Goal: Task Accomplishment & Management: Complete application form

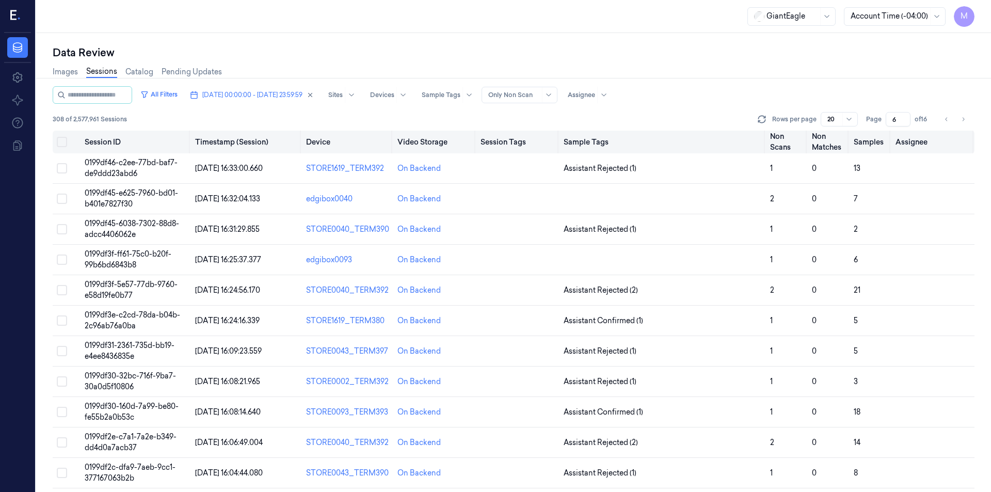
click at [61, 143] on button "Select all" at bounding box center [62, 142] width 10 height 10
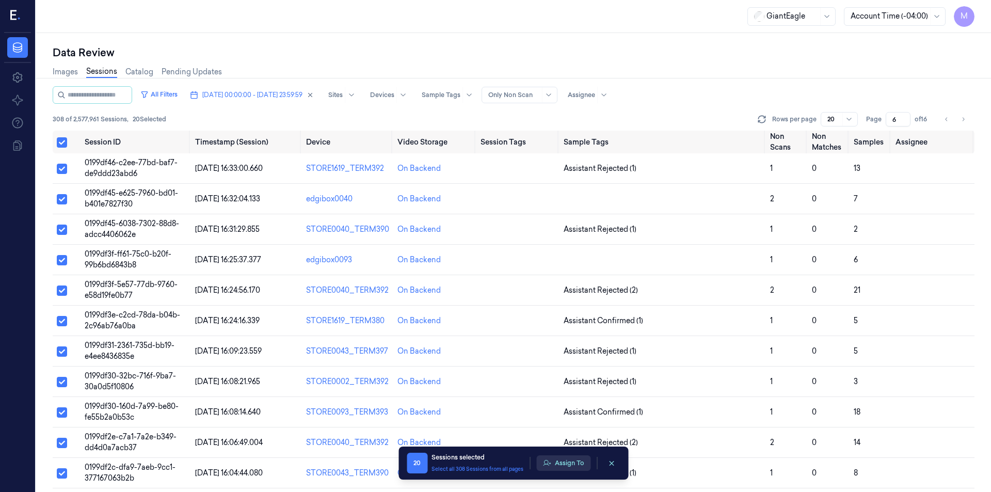
click at [575, 464] on button "Assign To" at bounding box center [563, 462] width 54 height 15
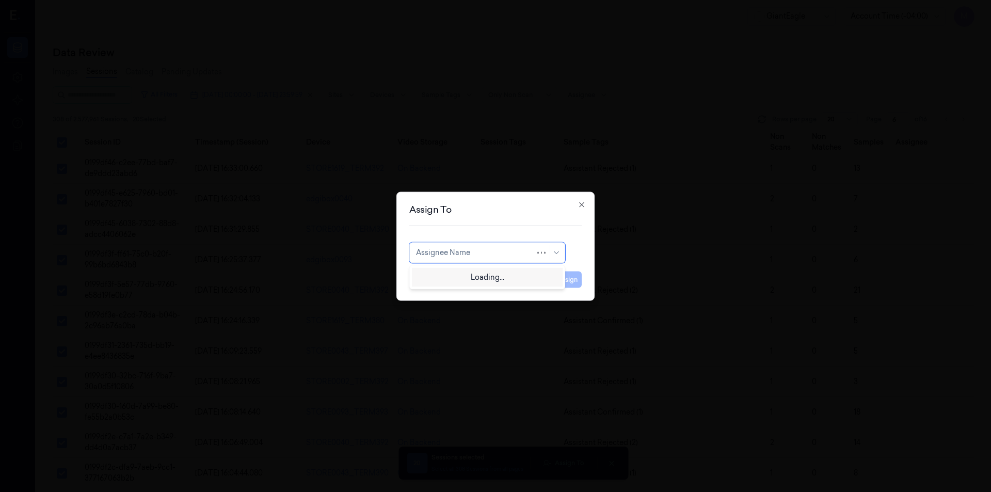
click at [473, 252] on div at bounding box center [475, 252] width 119 height 11
type input "mo"
click at [464, 276] on div "[PERSON_NAME]" at bounding box center [487, 275] width 142 height 11
click at [579, 283] on button "Assign" at bounding box center [567, 279] width 28 height 17
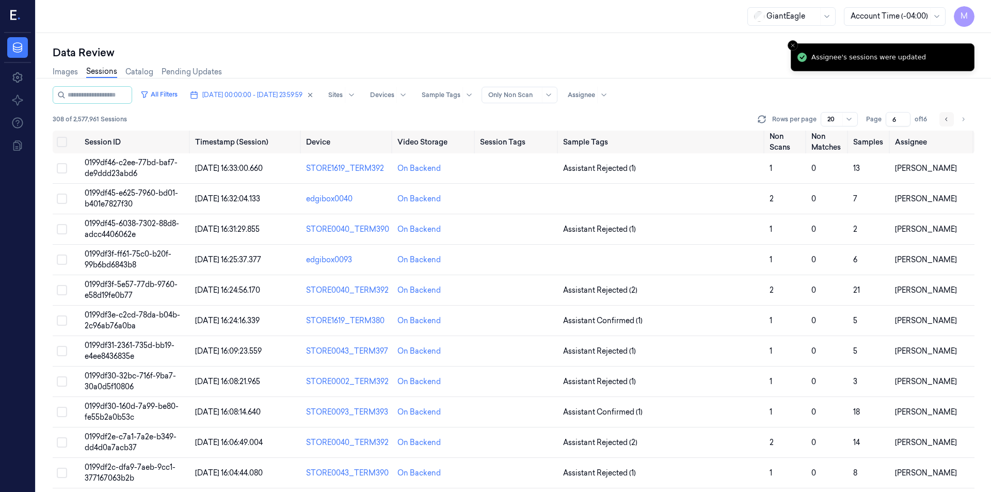
click at [944, 115] on button "Go to previous page" at bounding box center [946, 119] width 14 height 14
type input "5"
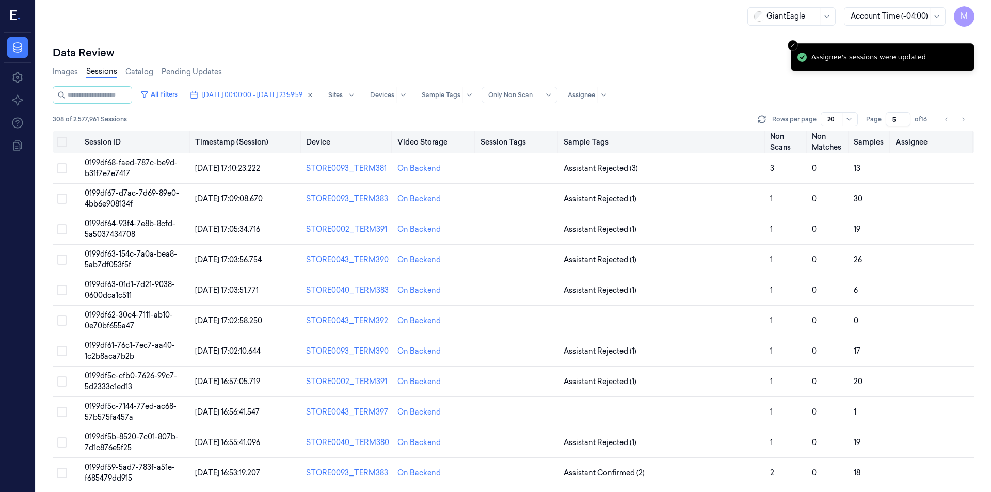
click at [61, 141] on button "Select all" at bounding box center [62, 142] width 10 height 10
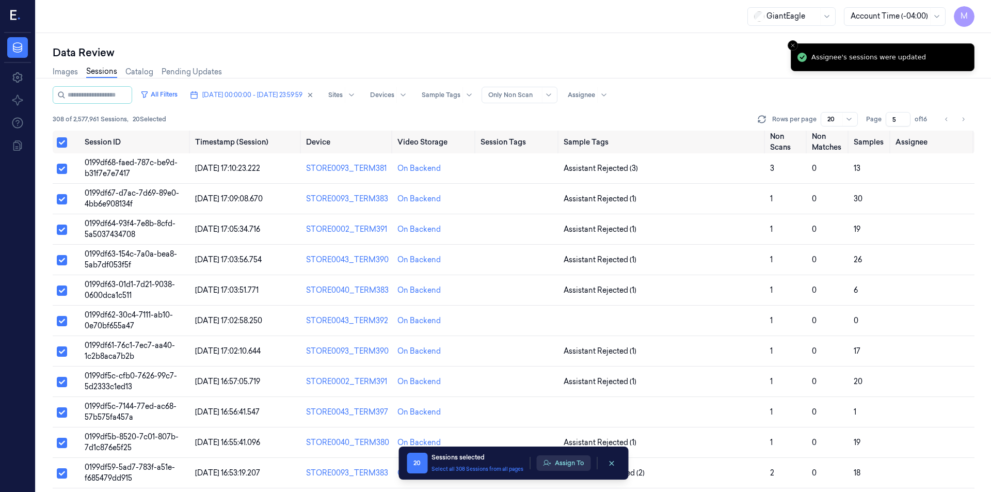
click at [561, 467] on button "Assign To" at bounding box center [563, 462] width 54 height 15
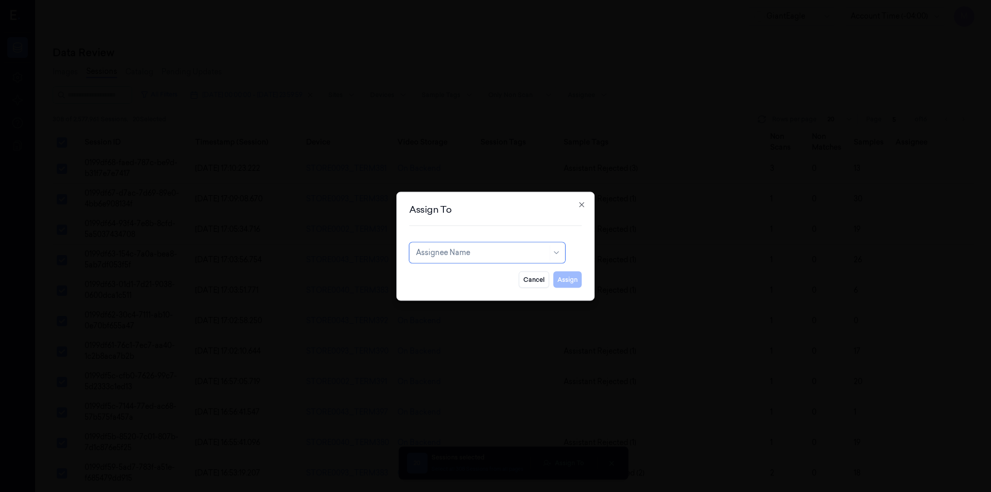
click at [423, 258] on div at bounding box center [482, 252] width 132 height 11
type input "ru"
click at [433, 278] on div "rupa b" at bounding box center [427, 275] width 22 height 11
click at [569, 276] on button "Assign" at bounding box center [567, 279] width 28 height 17
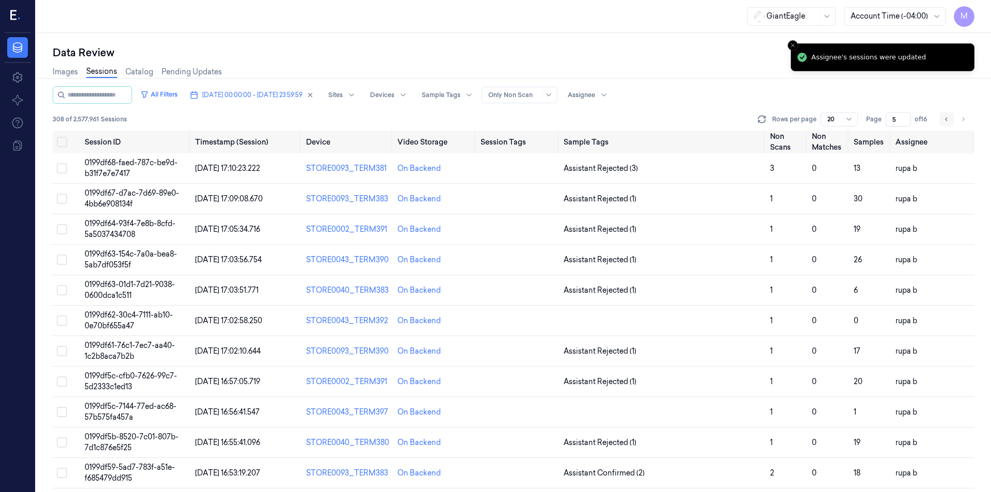
click at [942, 122] on button "Go to previous page" at bounding box center [946, 119] width 14 height 14
type input "4"
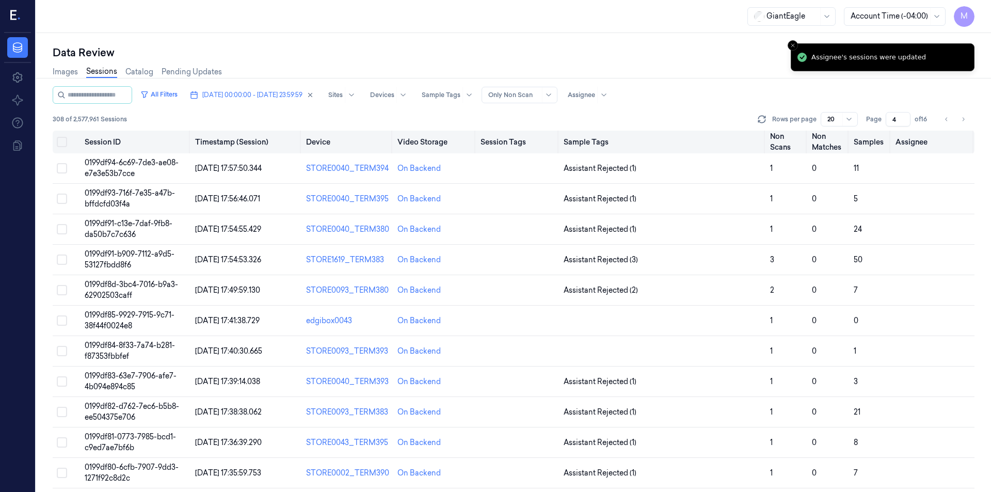
click at [63, 142] on button "Select all" at bounding box center [62, 142] width 10 height 10
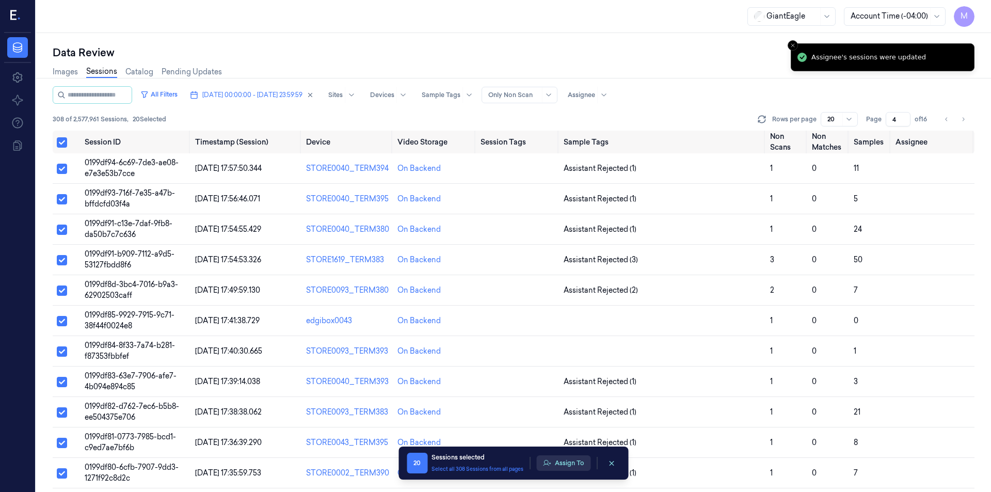
click at [584, 464] on button "Assign To" at bounding box center [563, 462] width 54 height 15
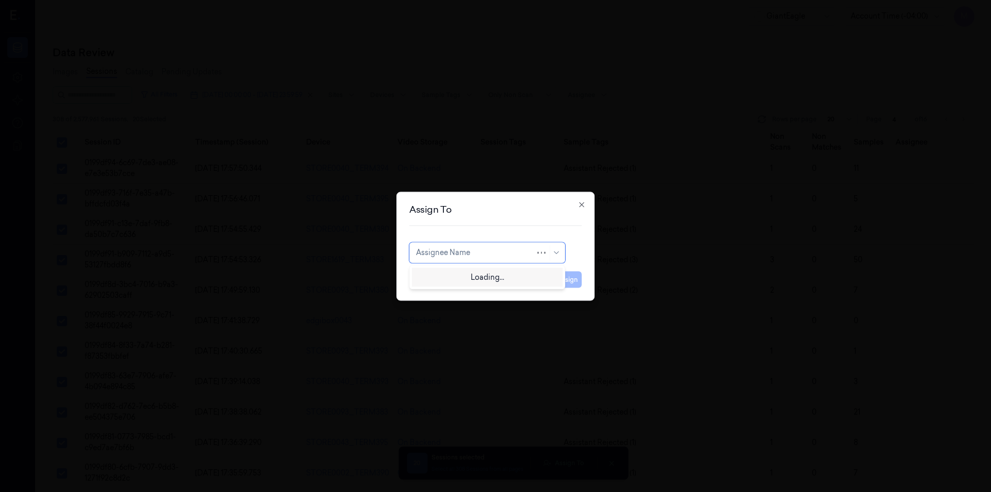
click at [508, 258] on div "Assignee Name" at bounding box center [475, 252] width 119 height 14
type input "ko"
click at [444, 279] on div "korisetty prem" at bounding box center [441, 275] width 50 height 11
click at [572, 283] on button "Assign" at bounding box center [567, 279] width 28 height 17
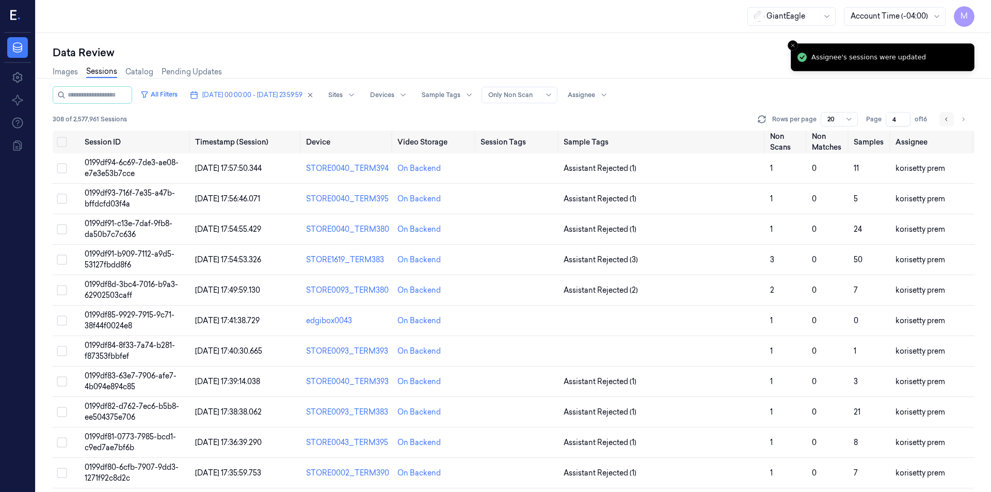
click at [947, 121] on icon "Go to previous page" at bounding box center [947, 119] width 6 height 8
type input "3"
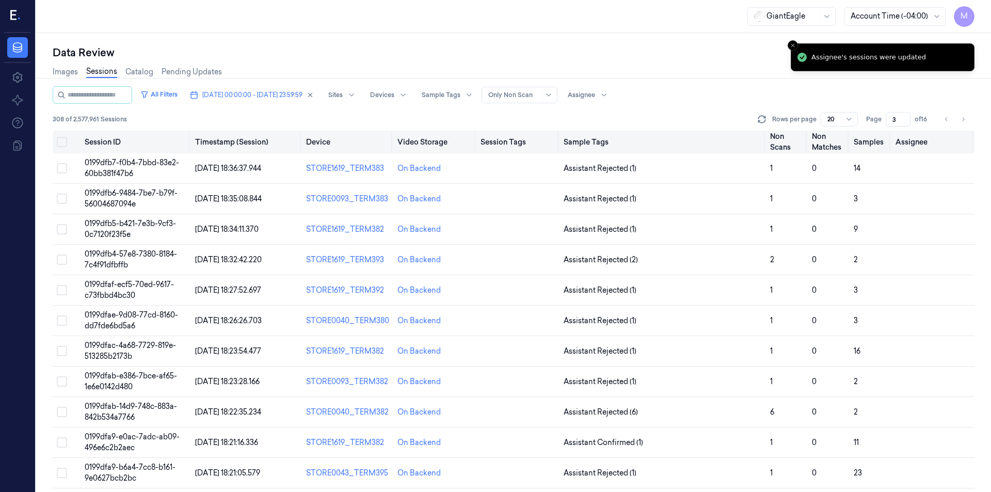
click at [63, 142] on button "Select all" at bounding box center [62, 142] width 10 height 10
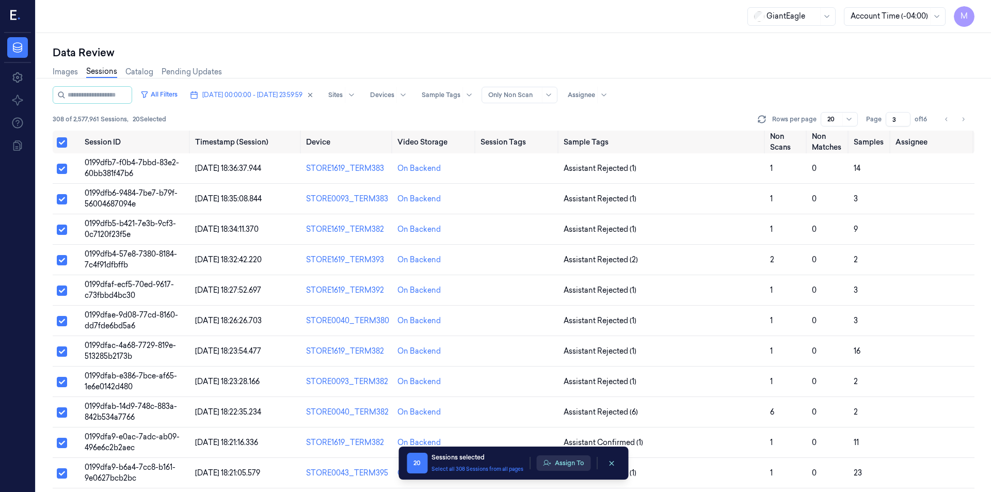
click at [556, 456] on button "Assign To" at bounding box center [563, 462] width 54 height 15
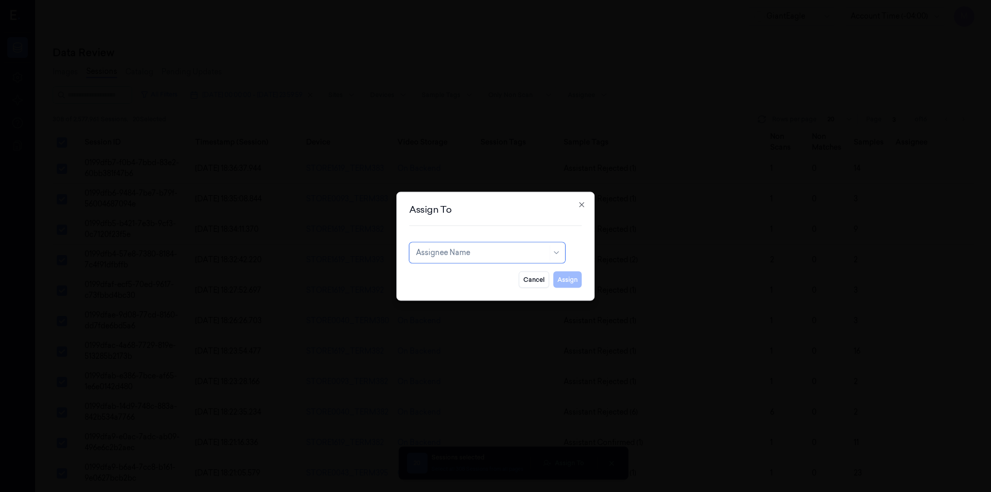
click at [477, 249] on div at bounding box center [482, 252] width 132 height 11
type input "var"
click at [446, 292] on div "varsha g" at bounding box center [487, 293] width 142 height 11
click at [562, 283] on button "Assign" at bounding box center [567, 279] width 28 height 17
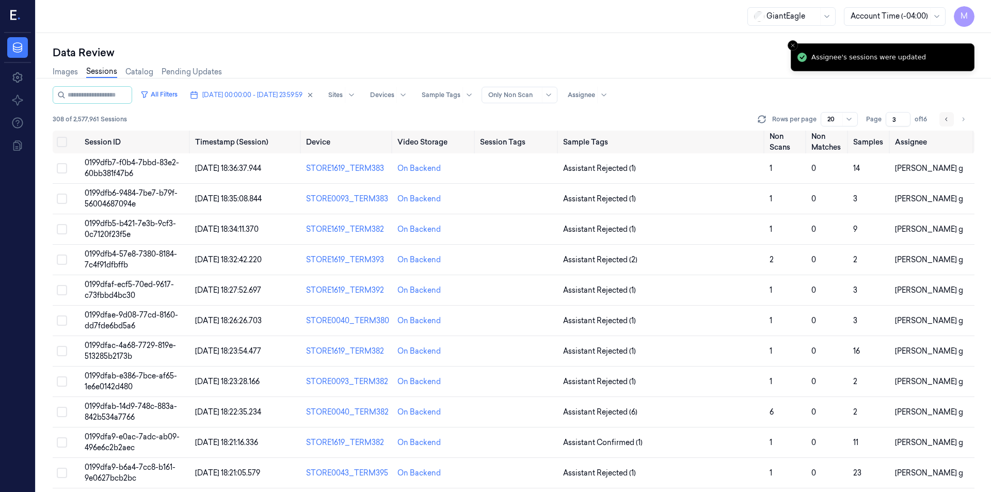
click at [943, 123] on button "Go to previous page" at bounding box center [946, 119] width 14 height 14
type input "2"
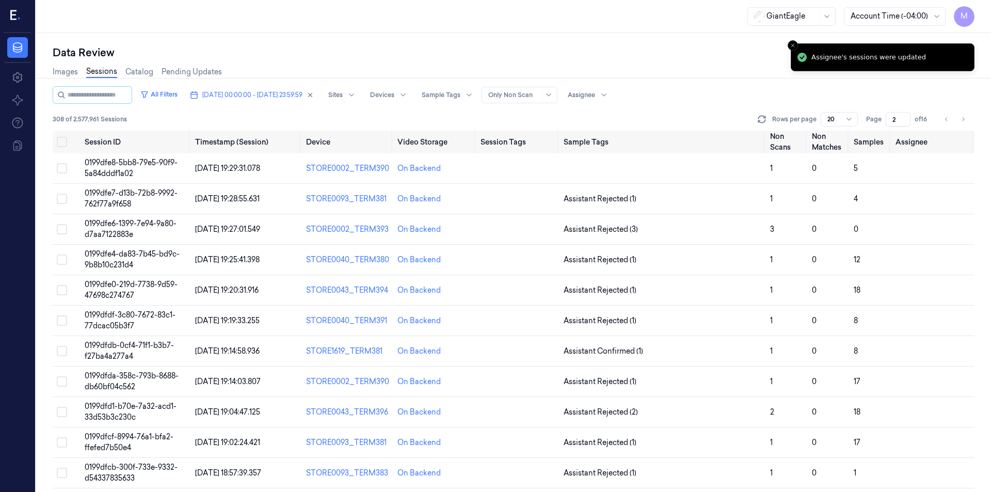
click at [608, 64] on div "Images Sessions Catalog Pending Updates" at bounding box center [514, 73] width 922 height 26
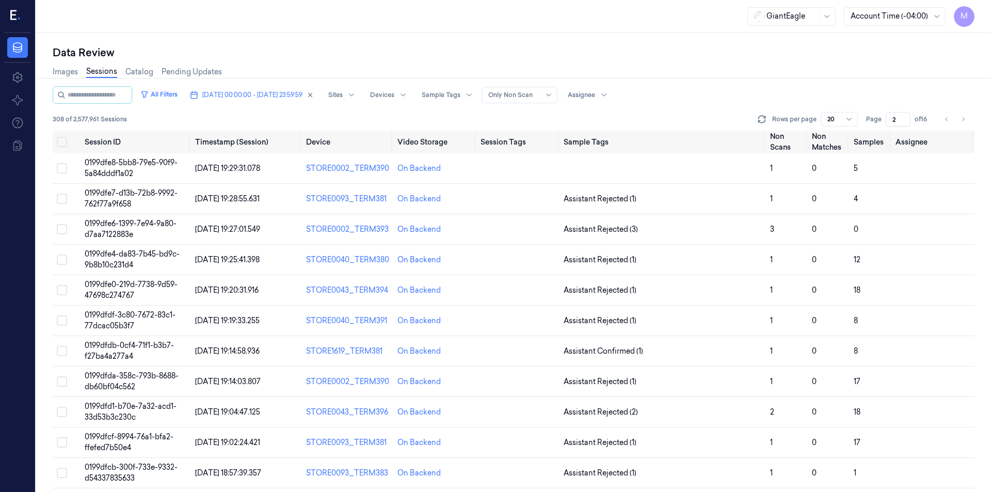
click at [532, 75] on div "Images Sessions Catalog Pending Updates" at bounding box center [514, 73] width 922 height 26
click at [63, 142] on button "Select all" at bounding box center [62, 142] width 10 height 10
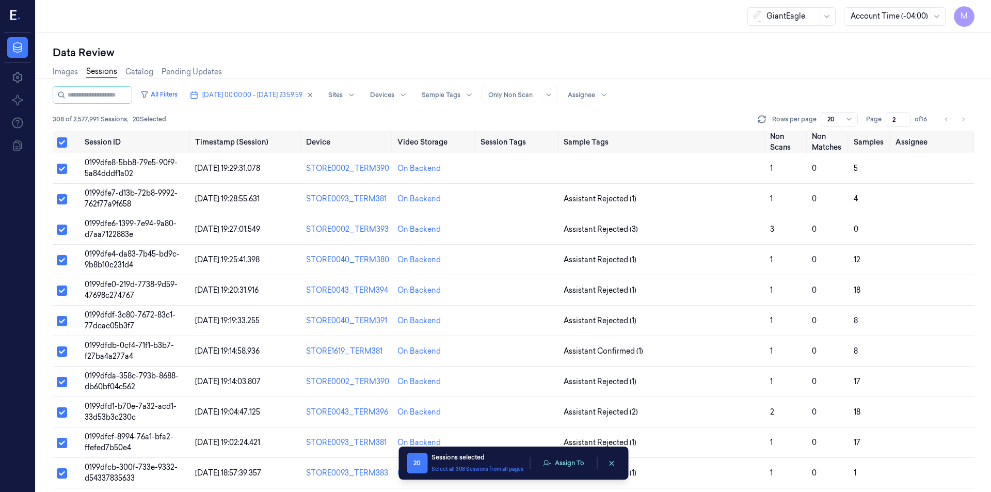
click at [481, 40] on div "Data Review Images Sessions Catalog Pending Updates All Filters [DATE] 00:00:00…" at bounding box center [513, 262] width 955 height 459
click at [573, 464] on button "Assign To" at bounding box center [563, 462] width 54 height 15
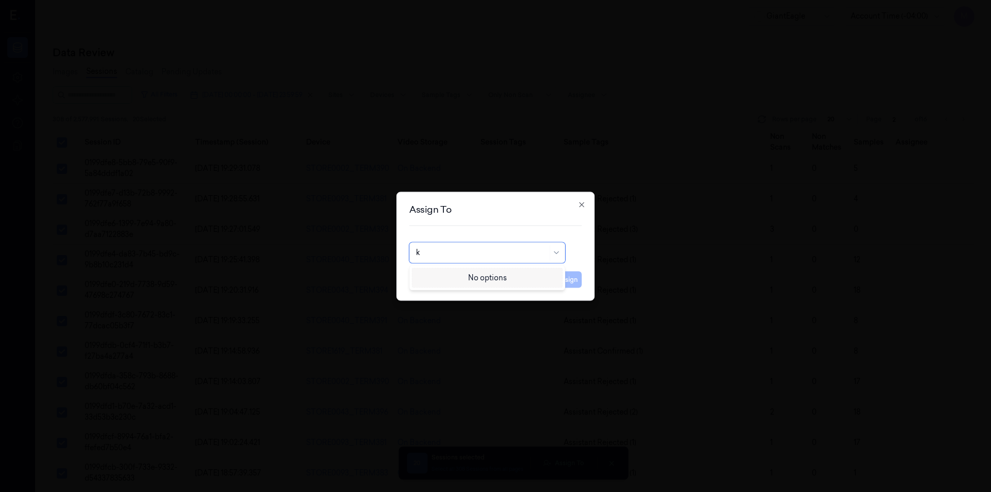
type input "ko"
click at [486, 280] on div "korisetty prem" at bounding box center [487, 275] width 142 height 11
click at [575, 278] on button "Assign" at bounding box center [567, 279] width 28 height 17
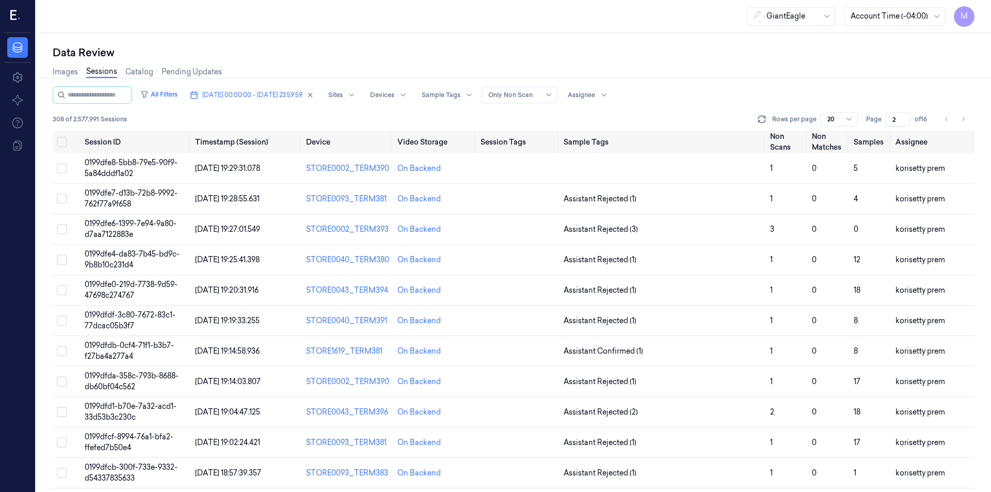
drag, startPoint x: 943, startPoint y: 121, endPoint x: 928, endPoint y: 121, distance: 15.0
click at [943, 121] on button "Go to previous page" at bounding box center [946, 119] width 14 height 14
type input "1"
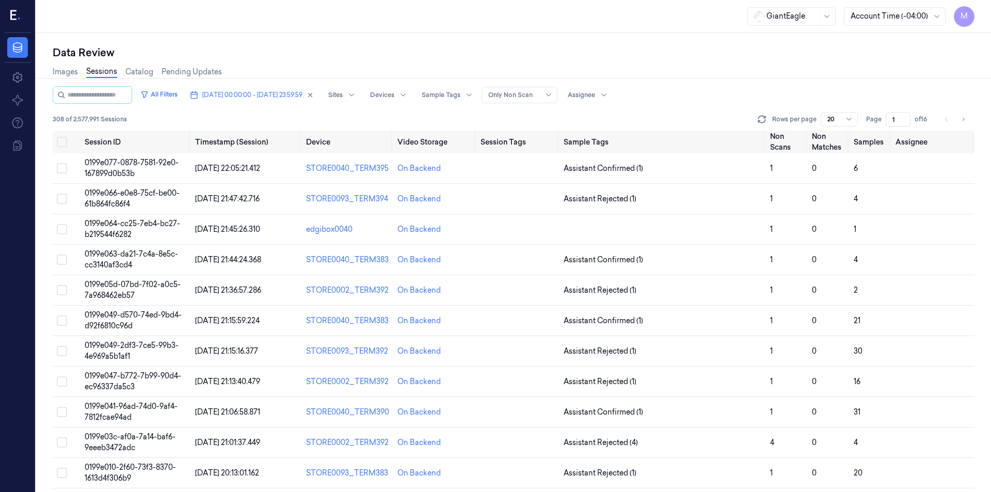
click at [597, 120] on div "308 of 2,577,991 Sessions Rows per page 20 Page 1 of 16" at bounding box center [514, 119] width 922 height 14
click at [62, 142] on button "Select all" at bounding box center [62, 142] width 10 height 10
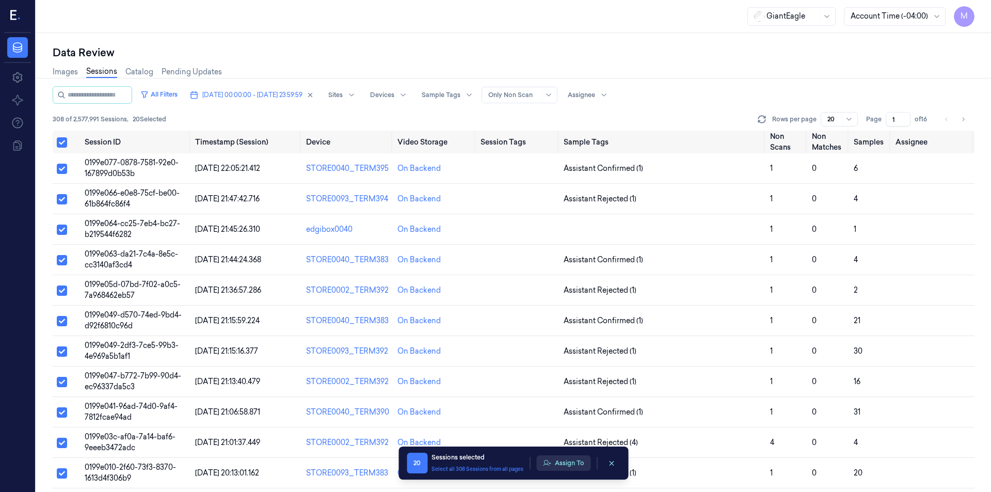
click at [570, 464] on button "Assign To" at bounding box center [563, 462] width 54 height 15
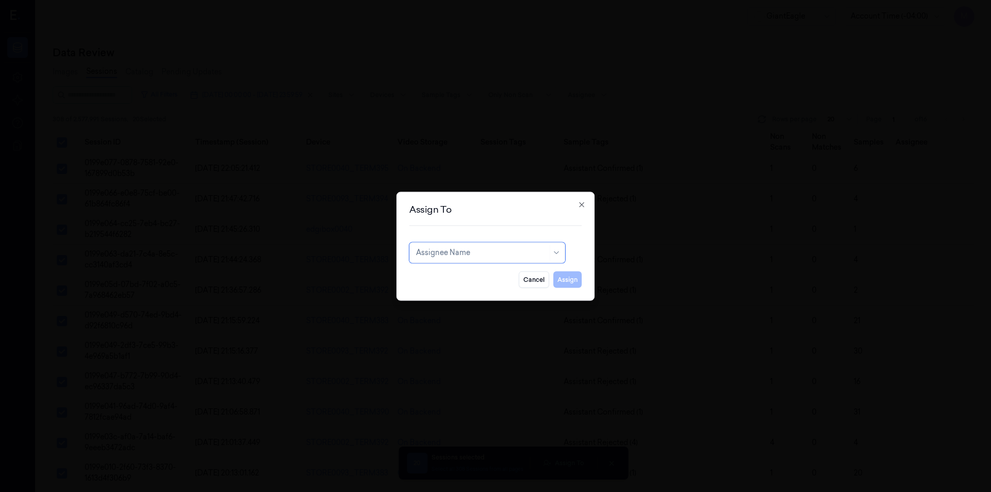
click at [476, 258] on div "Assignee Name" at bounding box center [482, 252] width 132 height 14
type input "ru"
click at [451, 273] on div "rupa b" at bounding box center [487, 275] width 142 height 11
click at [539, 208] on h2 "Assign To" at bounding box center [495, 208] width 172 height 9
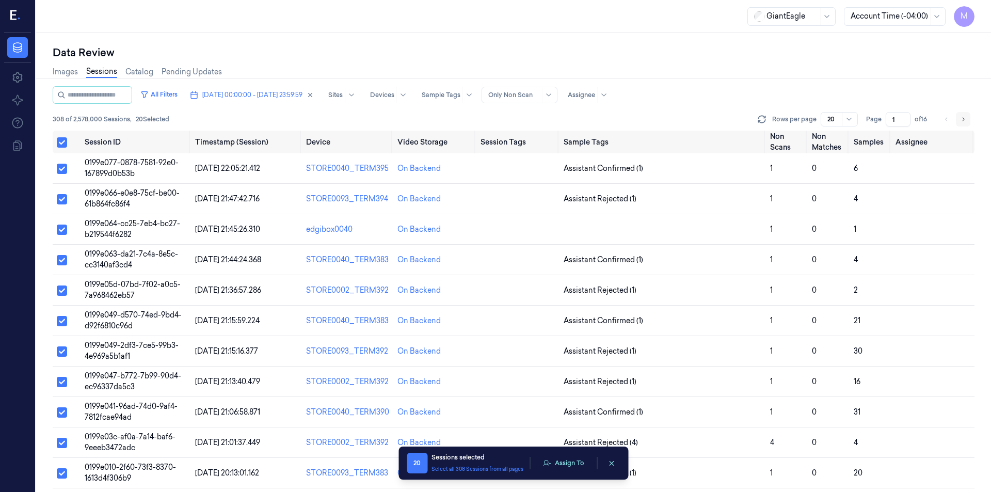
click at [963, 120] on icon "Go to next page" at bounding box center [963, 119] width 6 height 8
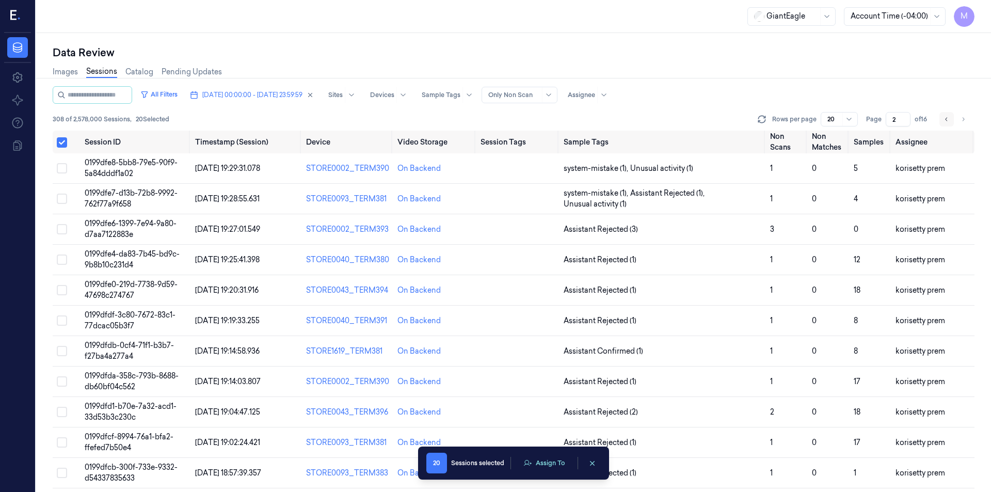
click at [947, 120] on icon "Go to previous page" at bounding box center [946, 119] width 2 height 4
type input "1"
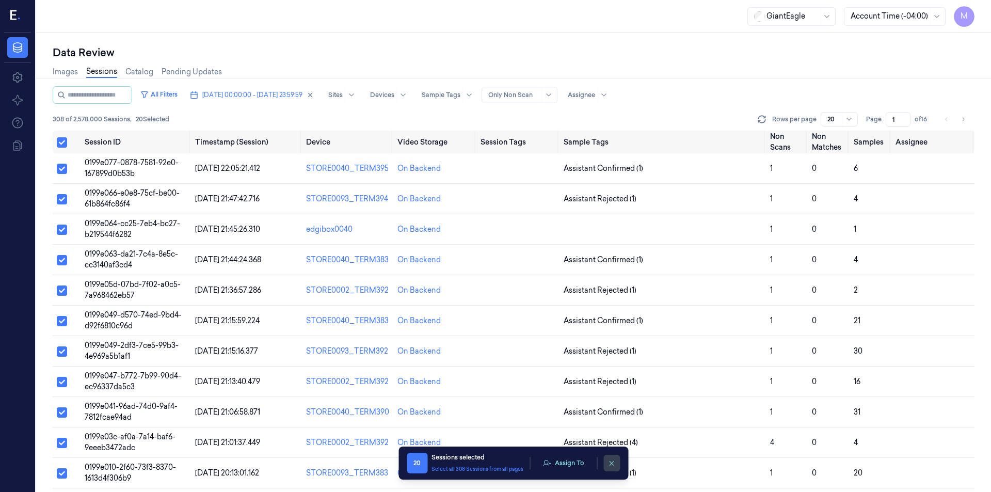
click at [613, 460] on icon "clearSelection" at bounding box center [612, 463] width 8 height 8
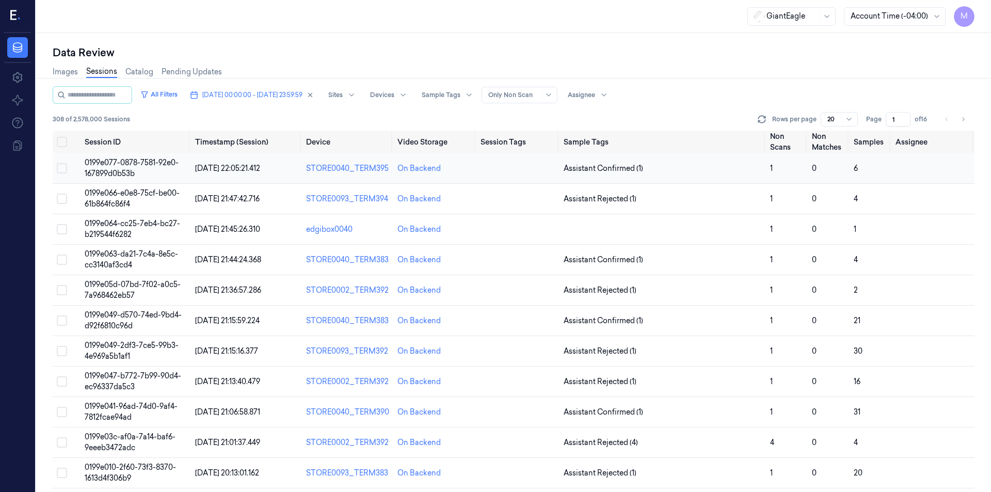
click at [65, 168] on button "Select row" at bounding box center [62, 168] width 10 height 10
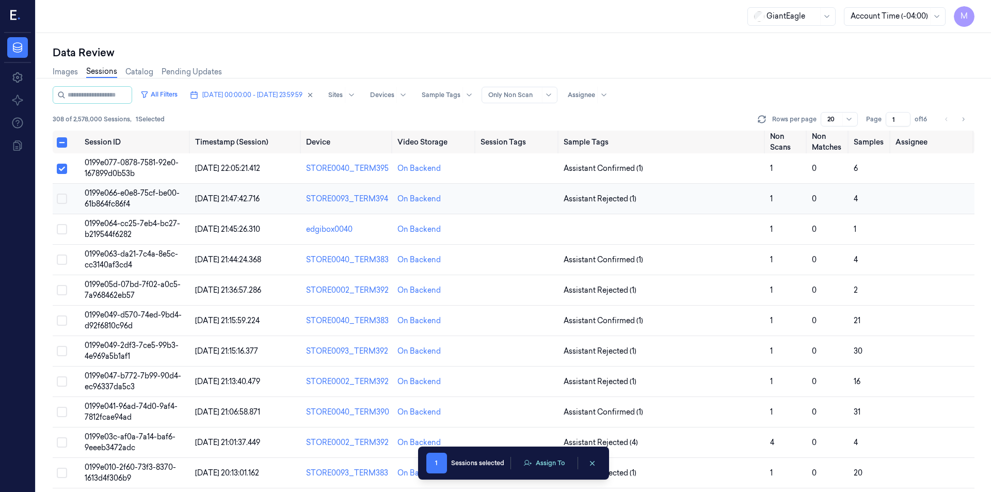
click at [63, 200] on button "Select row" at bounding box center [62, 199] width 10 height 10
click at [63, 233] on button "Select row" at bounding box center [62, 229] width 10 height 10
click at [60, 259] on button "Select row" at bounding box center [62, 259] width 10 height 10
click at [66, 286] on button "Select row" at bounding box center [62, 290] width 10 height 10
click at [63, 321] on button "Select row" at bounding box center [62, 320] width 10 height 10
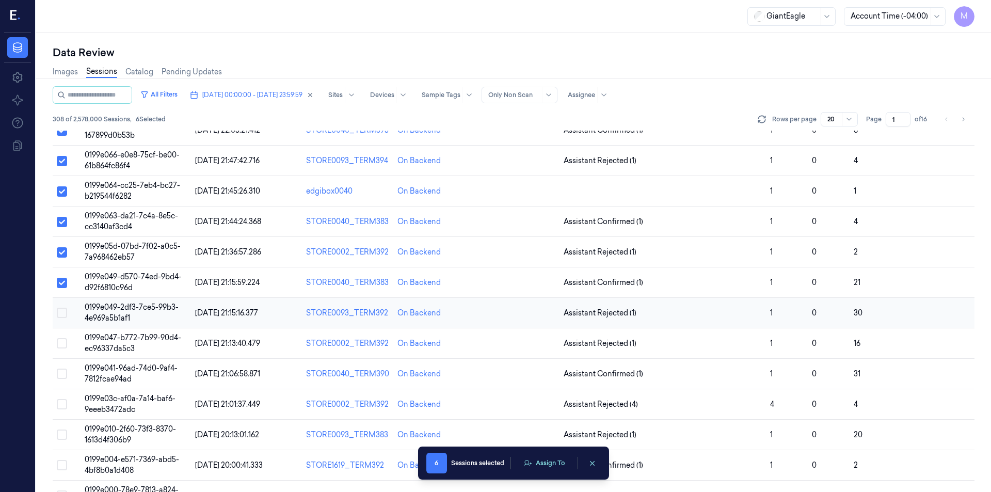
scroll to position [52, 0]
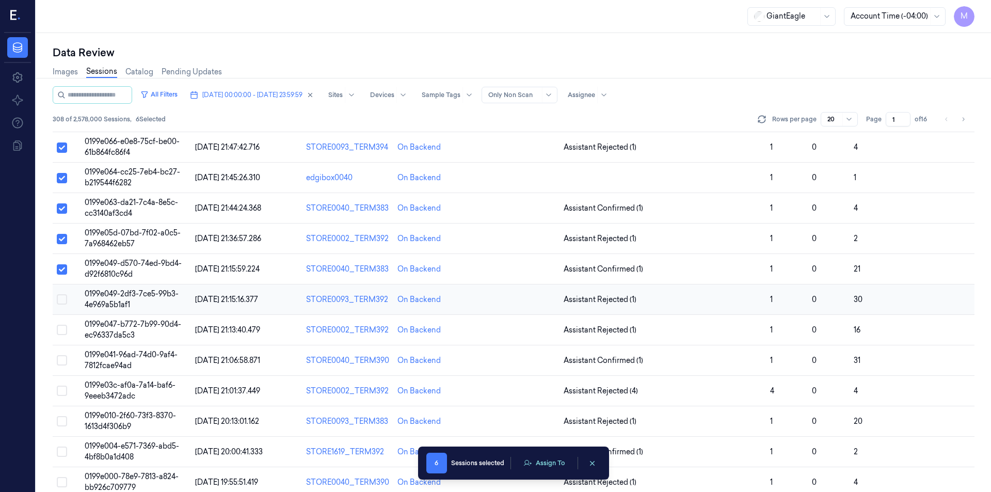
click at [60, 300] on button "Select row" at bounding box center [62, 299] width 10 height 10
click at [60, 330] on button "Select row" at bounding box center [62, 330] width 10 height 10
click at [63, 361] on button "Select row" at bounding box center [62, 360] width 10 height 10
click at [61, 392] on button "Select row" at bounding box center [62, 391] width 10 height 10
click at [548, 463] on button "Assign To" at bounding box center [544, 462] width 54 height 15
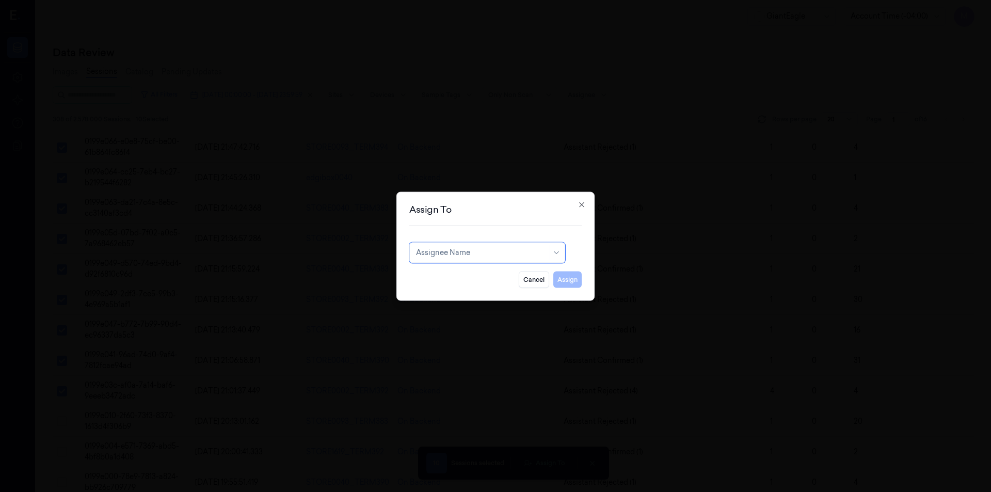
click at [523, 256] on div at bounding box center [482, 252] width 132 height 11
type input "mo"
click at [470, 273] on div "[PERSON_NAME]" at bounding box center [487, 275] width 142 height 11
click at [567, 280] on button "Assign" at bounding box center [567, 279] width 28 height 17
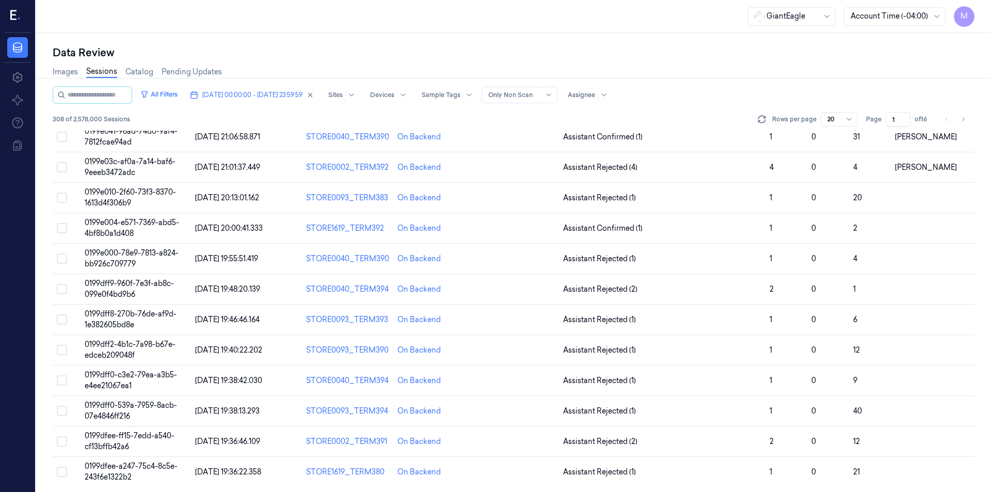
scroll to position [278, 0]
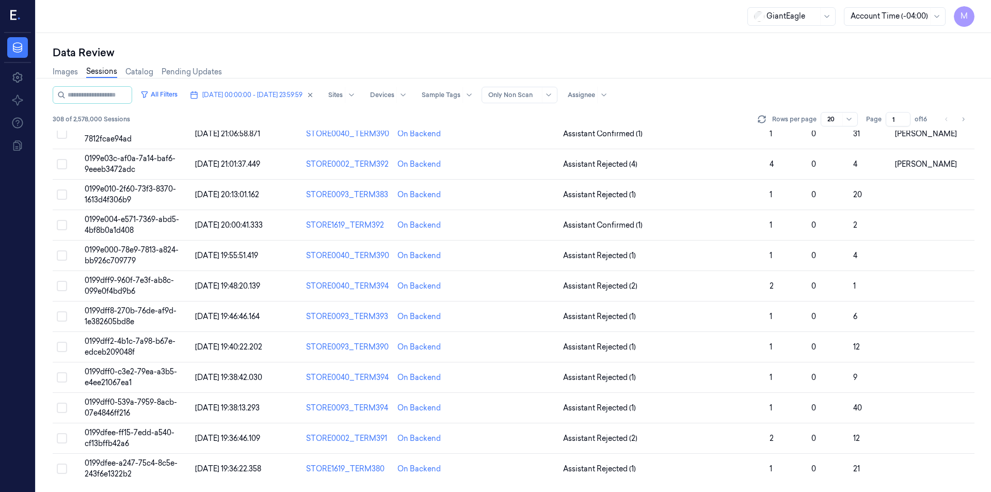
click at [689, 63] on div "Images Sessions Catalog Pending Updates" at bounding box center [514, 73] width 922 height 26
click at [62, 194] on button "Select row" at bounding box center [62, 194] width 10 height 10
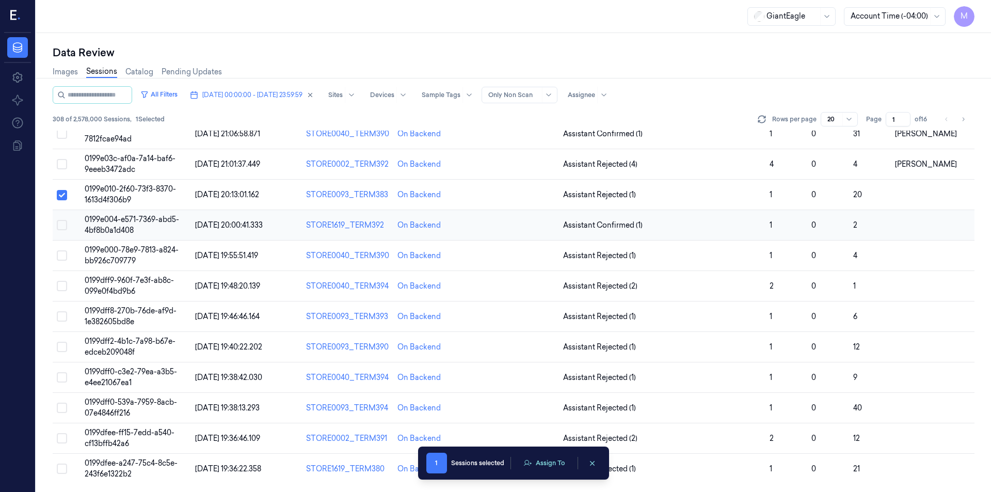
click at [62, 226] on button "Select row" at bounding box center [62, 225] width 10 height 10
click at [61, 254] on button "Select row" at bounding box center [62, 255] width 10 height 10
click at [63, 285] on button "Select row" at bounding box center [62, 286] width 10 height 10
click at [61, 317] on button "Select row" at bounding box center [62, 316] width 10 height 10
click at [59, 349] on button "Select row" at bounding box center [62, 347] width 10 height 10
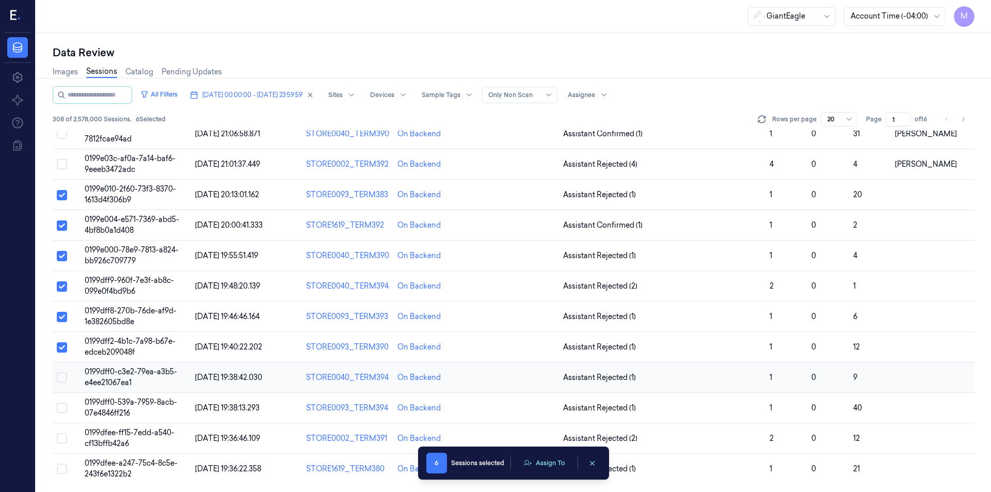
click at [62, 378] on button "Select row" at bounding box center [62, 377] width 10 height 10
click at [65, 406] on button "Select row" at bounding box center [62, 408] width 10 height 10
click at [62, 438] on button "Select row" at bounding box center [62, 438] width 10 height 10
click at [60, 471] on button "Select row" at bounding box center [62, 469] width 10 height 10
click at [557, 458] on button "Assign To" at bounding box center [544, 462] width 54 height 15
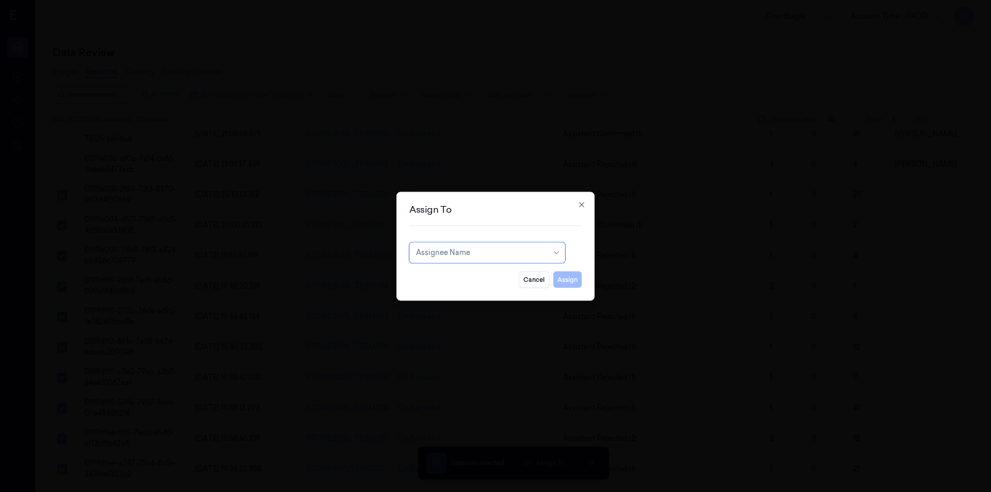
click at [459, 254] on div at bounding box center [482, 252] width 132 height 11
type input "ru"
click at [447, 274] on div "rupa b" at bounding box center [487, 275] width 142 height 11
click at [563, 279] on button "Assign" at bounding box center [567, 279] width 28 height 17
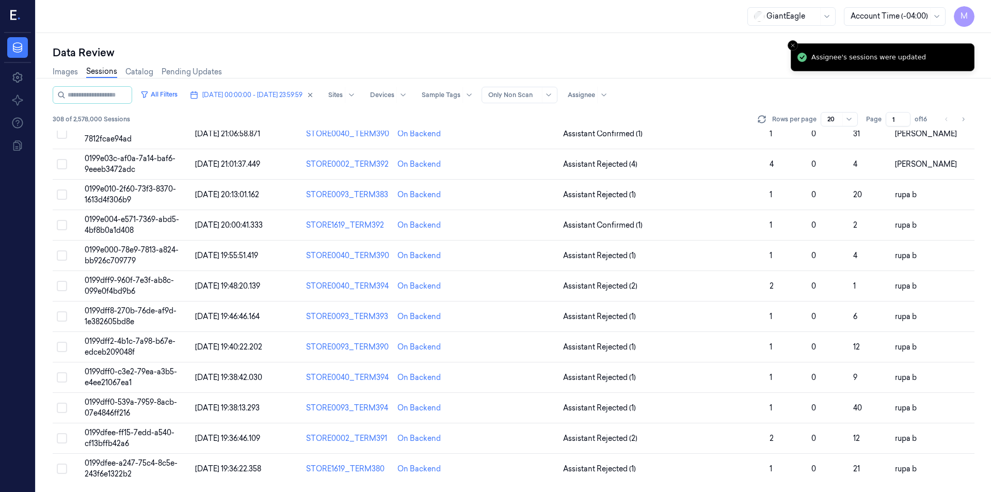
click at [657, 70] on div "Images Sessions Catalog Pending Updates" at bounding box center [514, 73] width 922 height 26
